Goal: Information Seeking & Learning: Check status

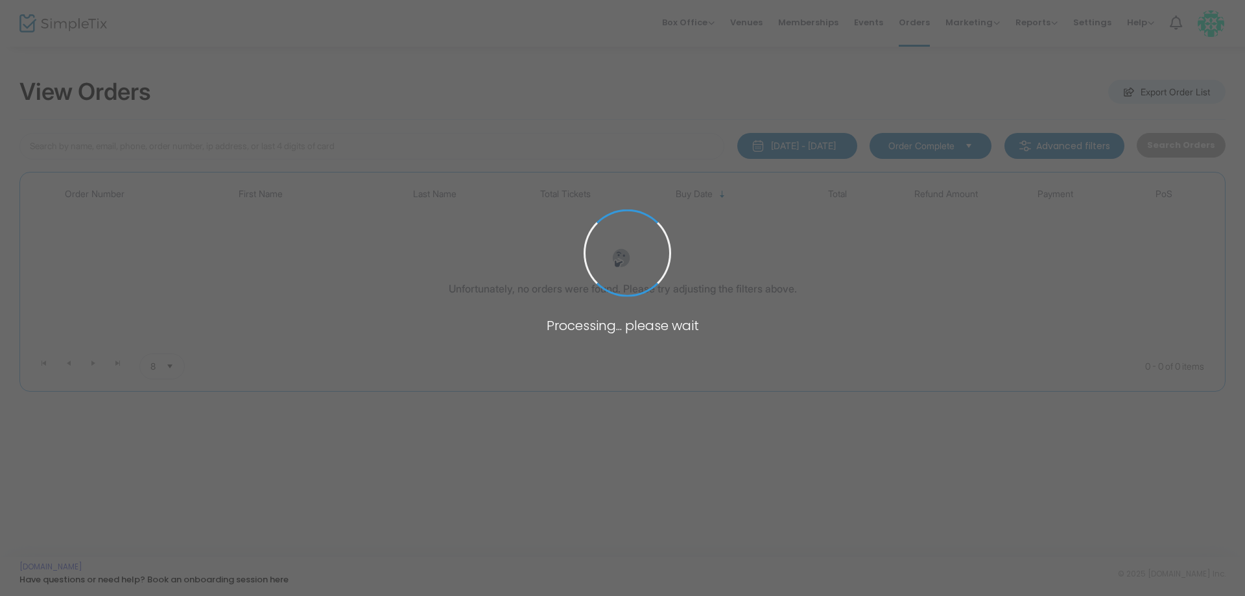
type input "[PERSON_NAME] [PERSON_NAME]"
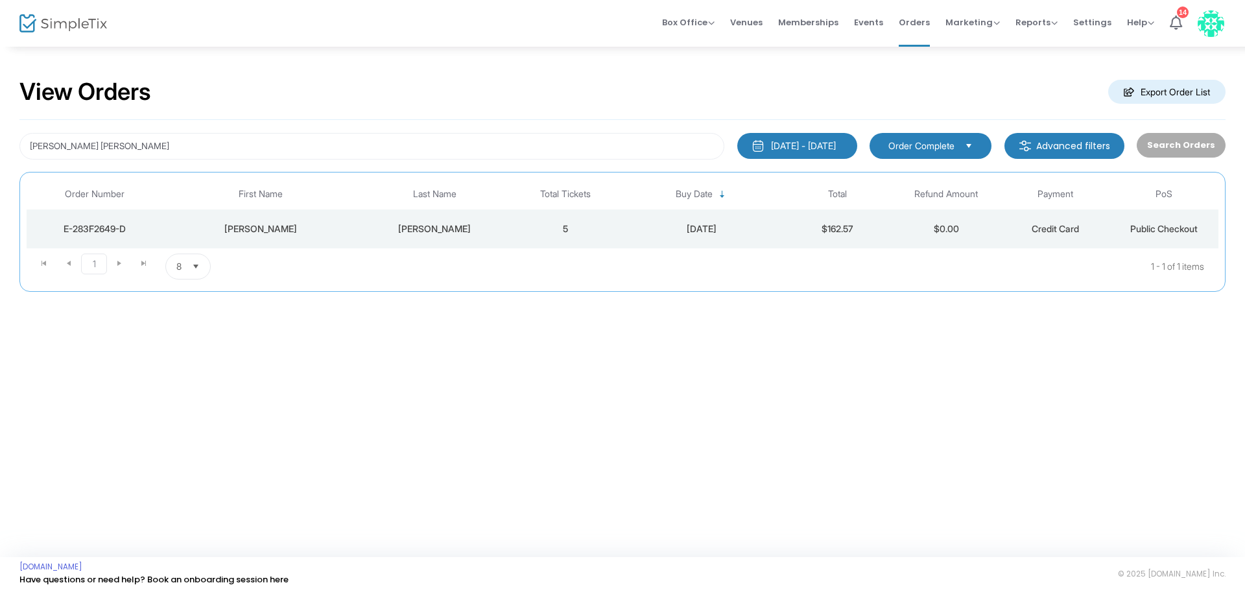
click at [1054, 142] on m-button "Advanced filters" at bounding box center [1064, 146] width 120 height 26
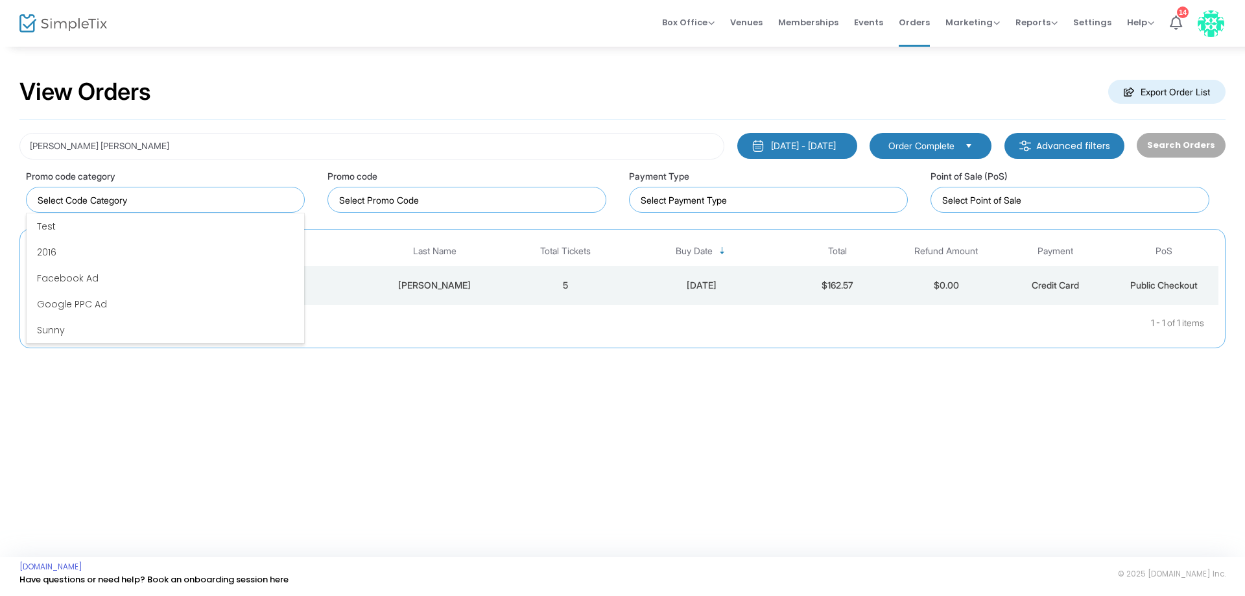
click at [120, 198] on input at bounding box center [168, 200] width 261 height 14
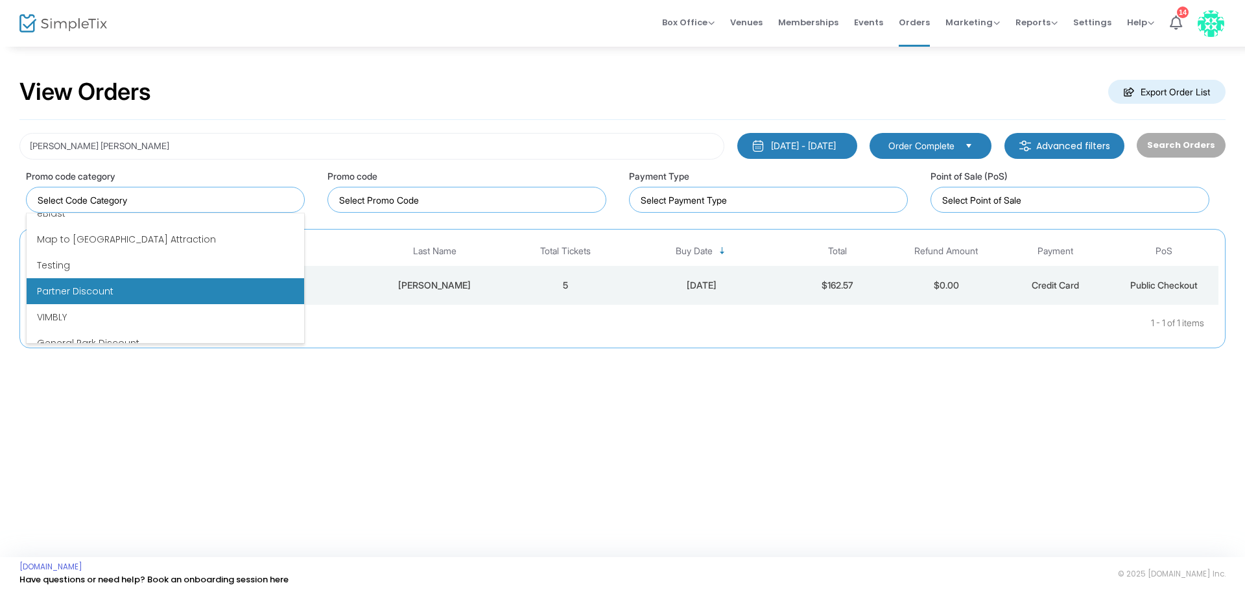
scroll to position [233, 0]
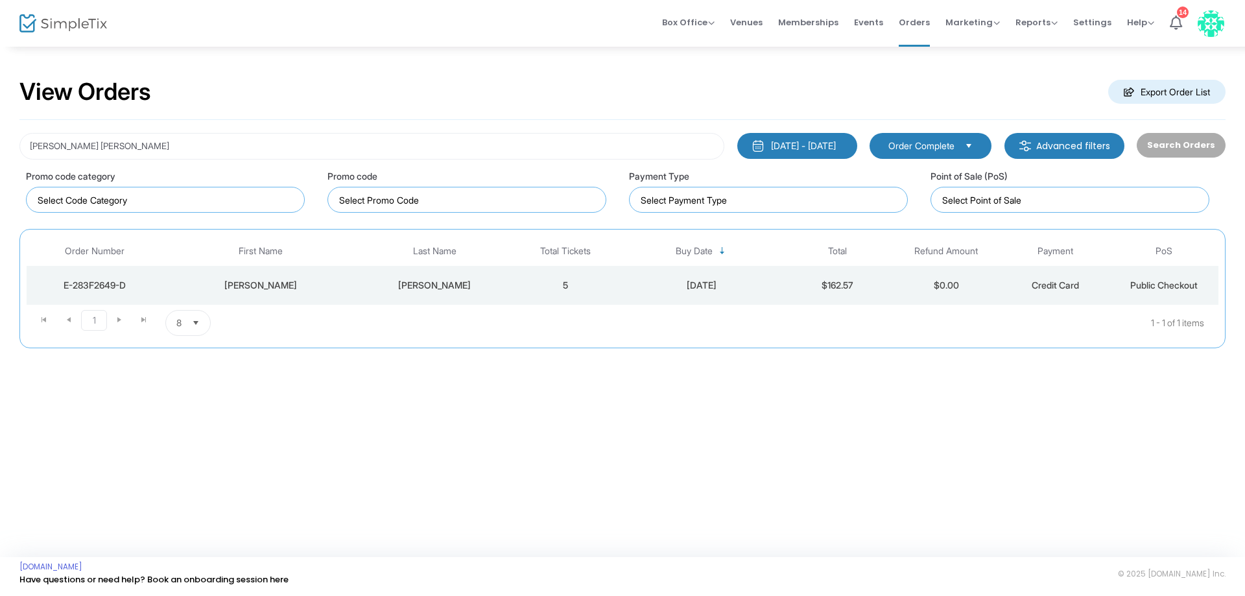
click at [385, 112] on div "View Orders Export Order List" at bounding box center [622, 92] width 1206 height 55
click at [753, 201] on input at bounding box center [771, 200] width 261 height 14
click at [679, 122] on div "[PERSON_NAME] [PERSON_NAME] [DATE] - [DATE] Last 30 Days [DATE] [DATE] This wee…" at bounding box center [622, 234] width 1206 height 229
click at [955, 191] on kendo-taglist at bounding box center [1069, 199] width 277 height 25
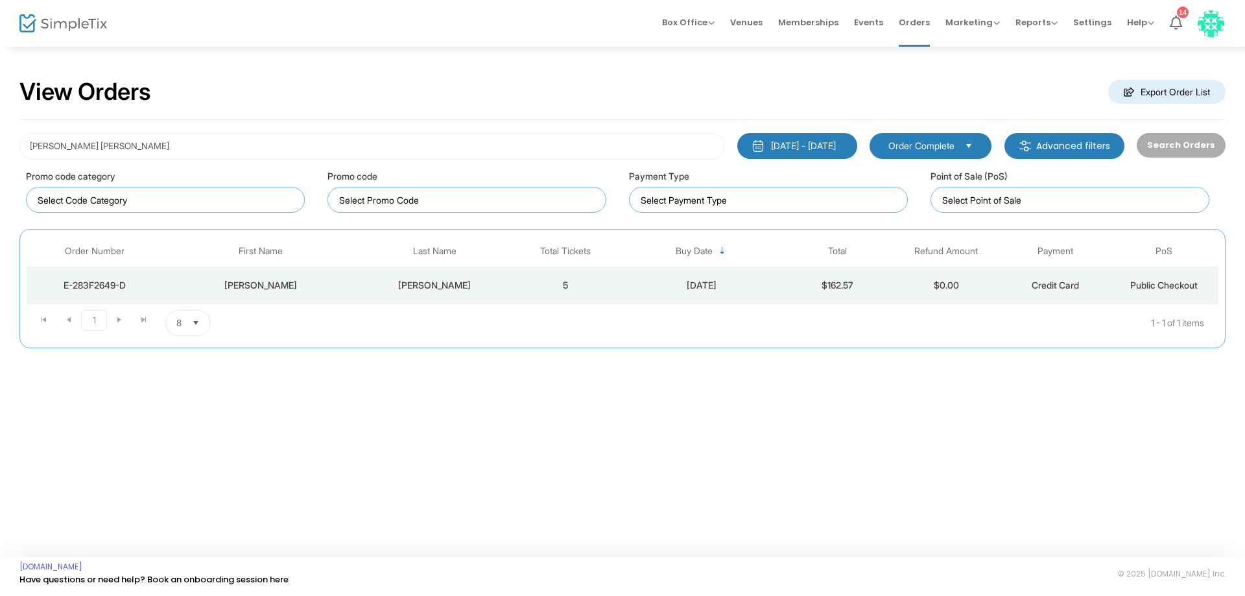
click at [801, 69] on div "View Orders Export Order List" at bounding box center [622, 92] width 1206 height 55
click at [1090, 145] on m-button "Advanced filters" at bounding box center [1064, 146] width 120 height 26
